Goal: Task Accomplishment & Management: Use online tool/utility

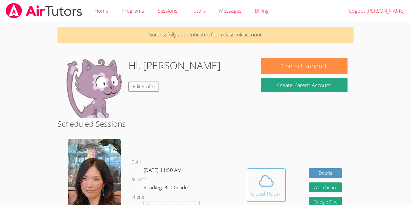
click at [277, 198] on button "Cloud Room" at bounding box center [266, 185] width 39 height 34
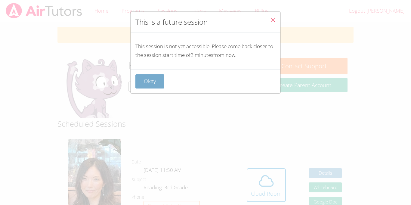
click at [140, 88] on button "Okay" at bounding box center [149, 81] width 29 height 14
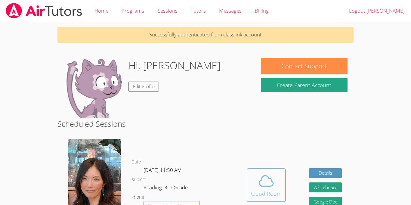
click at [264, 194] on div "Cloud Room" at bounding box center [266, 193] width 31 height 8
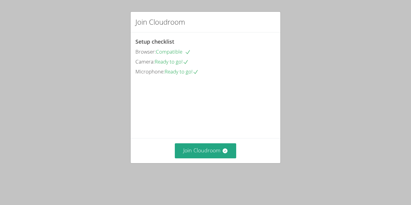
click at [360, 45] on div "Join Cloudroom Setup checklist Browser: Compatible Camera: Ready to go! Microph…" at bounding box center [205, 102] width 411 height 205
click at [322, 72] on div "Join Cloudroom Setup checklist Browser: Compatible Camera: Ready to go! Microph…" at bounding box center [205, 102] width 411 height 205
click at [196, 158] on button "Join Cloudroom" at bounding box center [206, 150] width 62 height 15
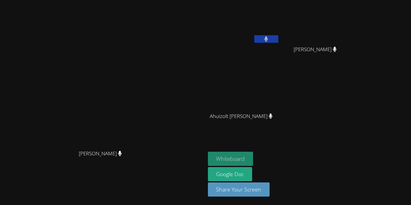
click at [253, 157] on button "Whiteboard" at bounding box center [230, 159] width 45 height 14
